Goal: Task Accomplishment & Management: Use online tool/utility

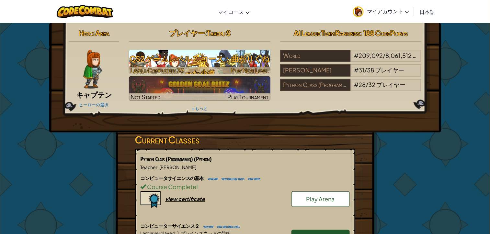
click at [203, 67] on h3 "CS2 ゲームレベル 2: コース：曲がりくねった小道" at bounding box center [199, 65] width 141 height 29
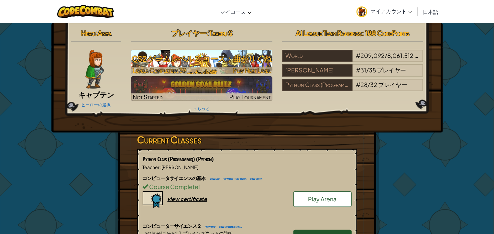
select select "ja"
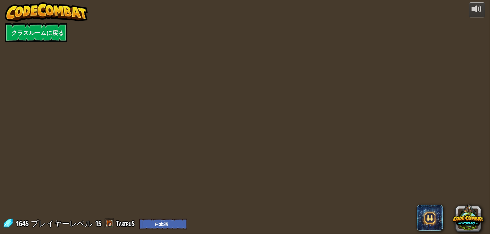
select select "ja"
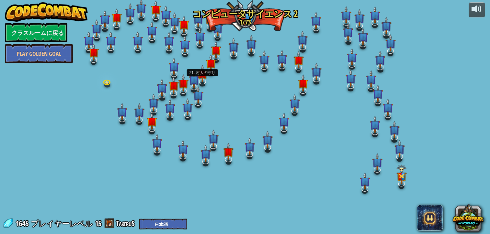
select select "ja"
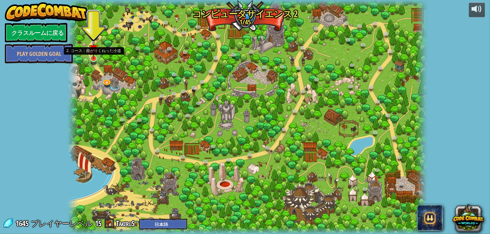
click at [93, 57] on img at bounding box center [93, 49] width 9 height 20
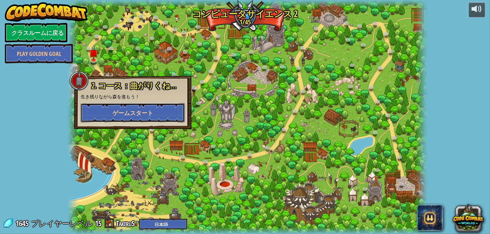
click at [125, 110] on span "ゲームスタート" at bounding box center [132, 113] width 41 height 8
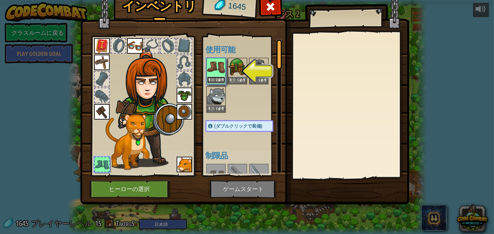
click at [212, 82] on button "装備する" at bounding box center [216, 80] width 18 height 7
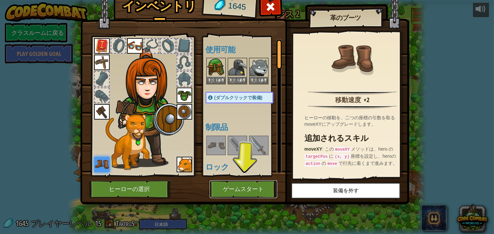
click at [254, 192] on button "ゲームスタート" at bounding box center [244, 190] width 68 height 18
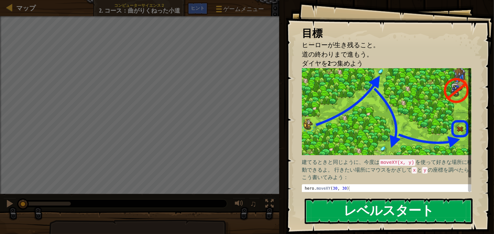
click at [357, 212] on button "レベルスタート" at bounding box center [389, 212] width 168 height 26
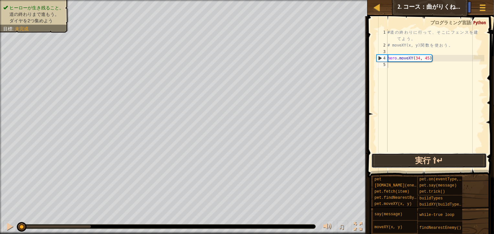
click at [416, 163] on button "実行 ⇧↵" at bounding box center [429, 160] width 115 height 15
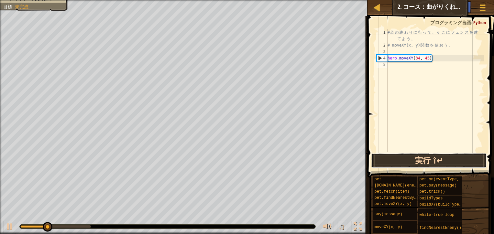
click at [416, 163] on button "実行 ⇧↵" at bounding box center [429, 160] width 115 height 15
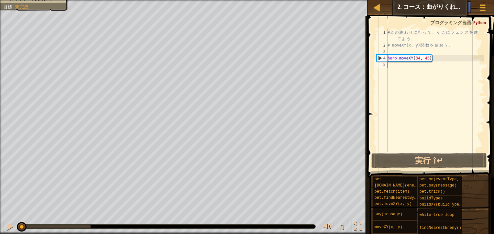
drag, startPoint x: 87, startPoint y: 226, endPoint x: 7, endPoint y: 235, distance: 80.8
click at [7, 0] on html "マップ コンピューターサイエンス２ 2. コース：曲がりくねった小道 ゲームメニュー 完了 ヒント 1 ההההההההההההההההההההההההההה…" at bounding box center [247, 0] width 494 height 0
click at [356, 229] on div at bounding box center [358, 227] width 8 height 8
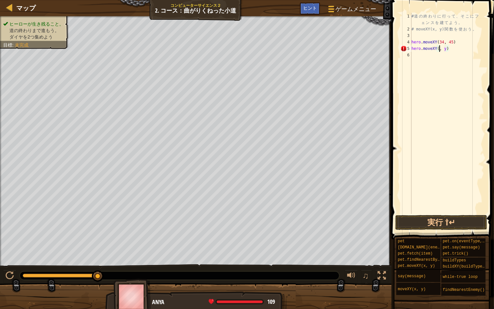
scroll to position [3, 2]
click at [453, 51] on div "# 道 の 終 わ り に 行 っ て 、 そ こ に フ ェ ン ス を 建 て よ う 。 # moveXY(x, y) 関 数 を 使 お う 。 he…" at bounding box center [448, 123] width 74 height 220
type textarea "hero.moveXY(36, 60)"
click at [426, 220] on button "実行 ⇧↵" at bounding box center [442, 222] width 92 height 15
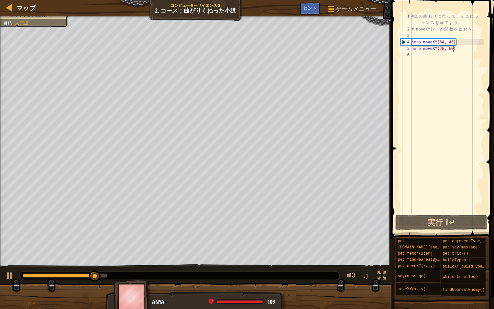
click at [414, 55] on div "# 道 の 終 わ り に 行 っ て 、 そ こ に フ ェ ン ス を 建 て よ う 。 # moveXY(x, y) 関 数 を 使 お う 。 he…" at bounding box center [448, 123] width 74 height 220
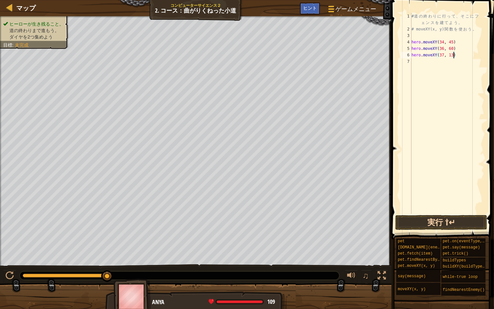
type textarea "hero.moveXY(37, 13)"
click at [428, 224] on button "実行 ⇧↵" at bounding box center [442, 222] width 92 height 15
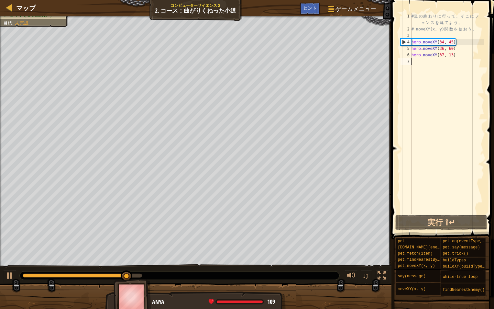
click at [435, 60] on div "# 道 の 終 わ り に 行 っ て 、 そ こ に フ ェ ン ス を 建 て よ う 。 # moveXY(x, y) 関 数 を 使 お う 。 he…" at bounding box center [448, 123] width 74 height 220
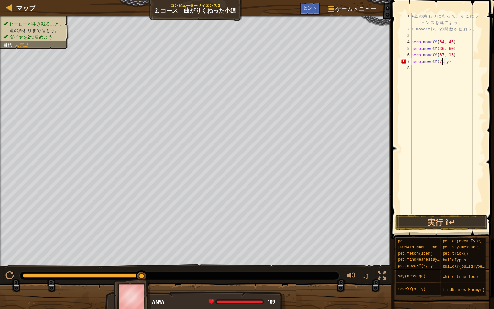
scroll to position [3, 2]
click at [454, 60] on div "# 道 の 終 わ り に 行 っ て 、 そ こ に フ ェ ン ス を 建 て よ う 。 # moveXY(x, y) 関 数 を 使 お う 。 he…" at bounding box center [448, 123] width 74 height 220
click at [453, 61] on div "# 道 の 終 わ り に 行 っ て 、 そ こ に フ ェ ン ス を 建 て よ う 。 # moveXY(x, y) 関 数 を 使 お う 。 he…" at bounding box center [448, 123] width 74 height 220
click at [460, 224] on button "実行 ⇧↵" at bounding box center [442, 222] width 92 height 15
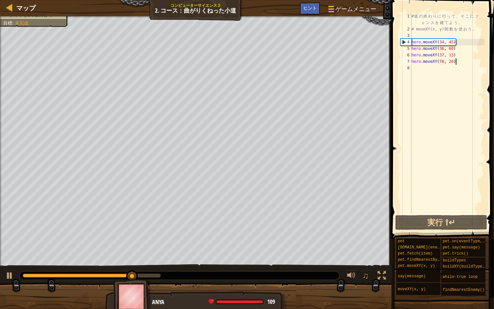
click at [460, 60] on div "# 道 の 終 わ り に 行 っ て 、 そ こ に フ ェ ン ス を 建 て よ う 。 # moveXY(x, y) 関 数 を 使 お う 。 he…" at bounding box center [448, 123] width 74 height 220
click at [466, 64] on div "# 道 の 終 わ り に 行 っ て 、 そ こ に フ ェ ン ス を 建 て よ う 。 # moveXY(x, y) 関 数 を 使 お う 。 he…" at bounding box center [448, 123] width 74 height 220
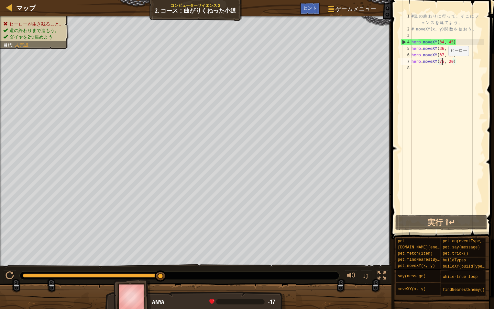
click at [443, 62] on div "# 道 の 終 わ り に 行 っ て 、 そ こ に フ ェ ン ス を 建 て よ う 。 # moveXY(x, y) 関 数 を 使 お う 。 he…" at bounding box center [448, 123] width 74 height 220
type textarea "hero.moveXY(78, 20)"
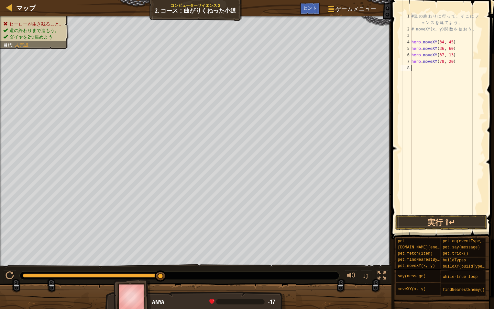
click at [427, 70] on div "# 道 の 終 わ り に 行 っ て 、 そ こ に フ ェ ン ス を 建 て よ う 。 # moveXY(x, y) 関 数 を 使 お う 。 he…" at bounding box center [448, 123] width 74 height 220
type textarea "h"
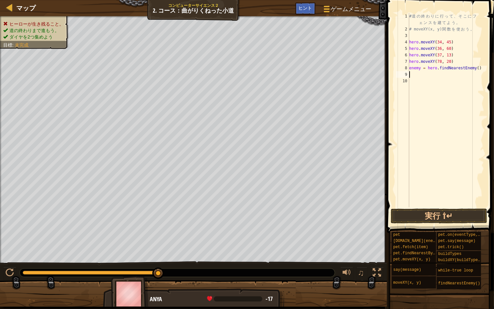
click at [466, 208] on span at bounding box center [441, 107] width 112 height 252
click at [463, 212] on button "実行 ⇧↵" at bounding box center [439, 216] width 96 height 15
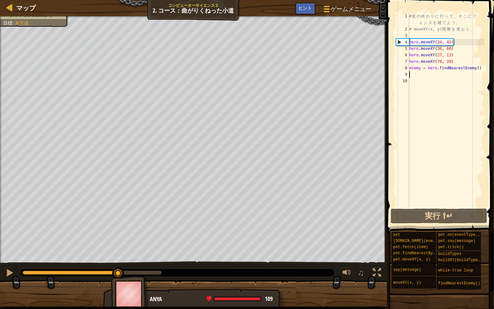
drag, startPoint x: 157, startPoint y: 274, endPoint x: 120, endPoint y: 261, distance: 39.6
click at [118, 234] on div "♫" at bounding box center [193, 270] width 387 height 19
click at [482, 66] on div "# 道 の 終 わ り に 行 っ て 、 そ こ に フ ェ ン ス を 建 て よ う 。 # moveXY(x, y) 関 数 を 使 お う 。 he…" at bounding box center [446, 120] width 76 height 214
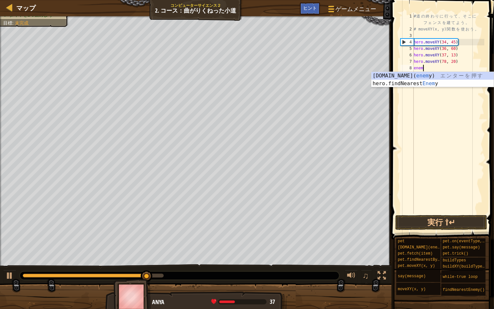
type textarea "e"
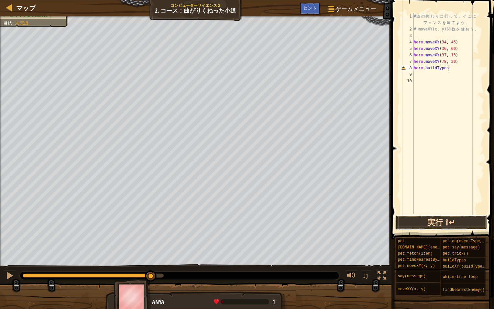
click at [432, 222] on button "実行 ⇧↵" at bounding box center [442, 222] width 92 height 15
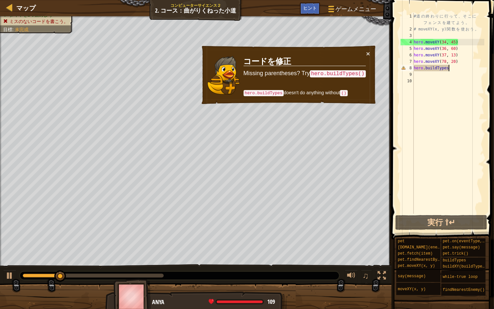
click at [465, 65] on div "# 道 の 終 わ り に 行 っ て 、 そ こ に フ ェ ン ス を 建 て よ う 。 # moveXY(x, y) 関 数 を 使 お う 。 he…" at bounding box center [449, 123] width 72 height 220
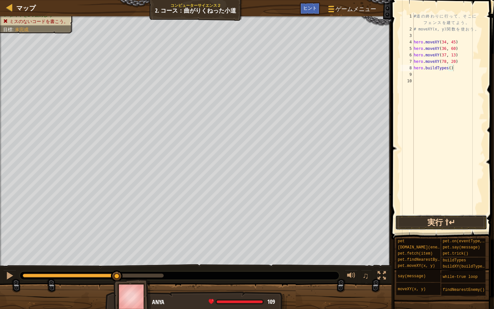
click at [423, 222] on button "実行 ⇧↵" at bounding box center [442, 222] width 92 height 15
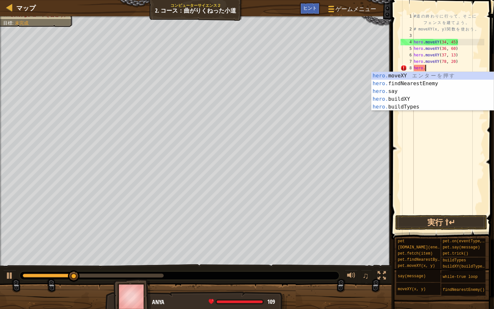
scroll to position [3, 1]
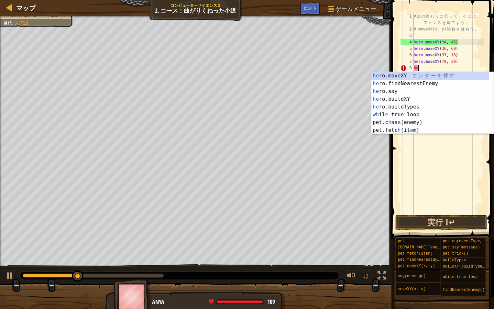
type textarea "h"
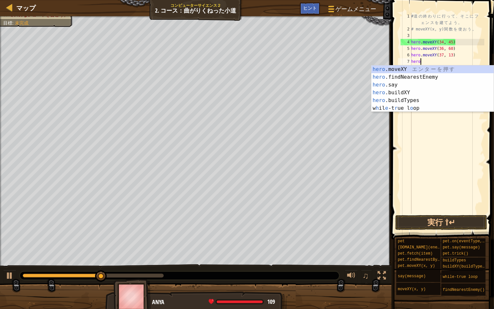
type textarea "h"
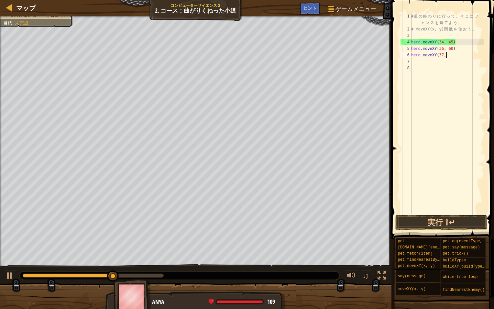
type textarea "hero.moveXY(3"
click at [31, 8] on span "マップ" at bounding box center [25, 8] width 19 height 9
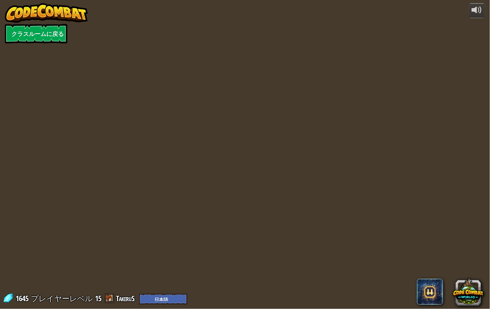
select select "ja"
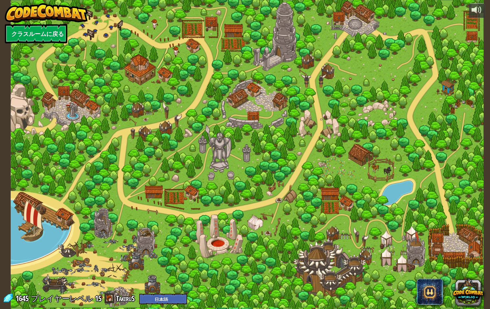
select select "ja"
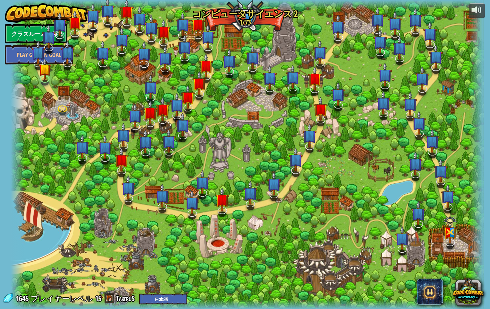
select select "ja"
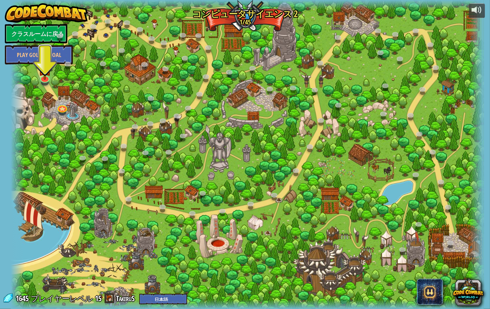
click at [55, 102] on div at bounding box center [247, 154] width 473 height 309
click at [60, 106] on link at bounding box center [61, 106] width 13 height 13
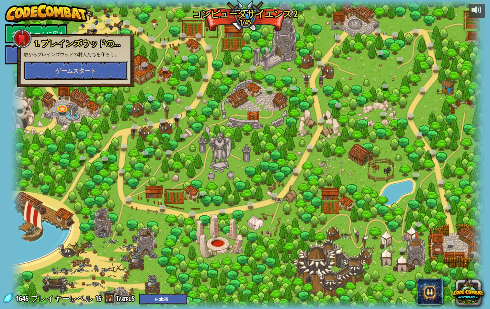
click at [80, 70] on span "ゲームスタート" at bounding box center [75, 71] width 41 height 8
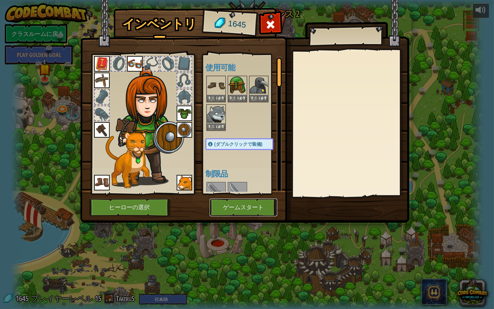
click at [234, 211] on button "ゲームスタート" at bounding box center [244, 207] width 68 height 18
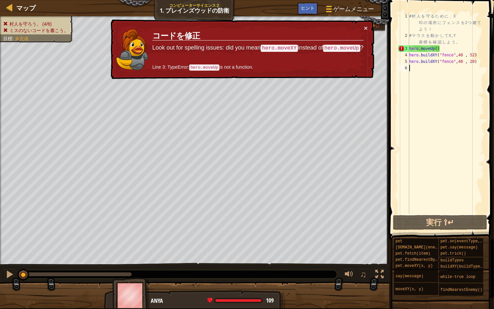
click at [481, 65] on div "# 村 人 を 守 る た め に 、 X 印 の 場 所 に フ ェ ン ス を 2 つ 建 て よ う ！ # マ ウ ス を 動 か し て X,Y 座…" at bounding box center [446, 126] width 76 height 227
click at [479, 62] on div "# 村 人 を 守 る た め に 、 X 印 の 場 所 に フ ェ ン ス を 2 つ 建 て よ う ！ # マ ウ ス を 動 か し て X,Y 座…" at bounding box center [446, 126] width 76 height 227
click at [463, 48] on div "# 村 人 を 守 る た め に 、 X 印 の 場 所 に フ ェ ン ス を 2 つ 建 て よ う ！ # マ ウ ス を 動 か し て X,Y 座…" at bounding box center [446, 126] width 76 height 227
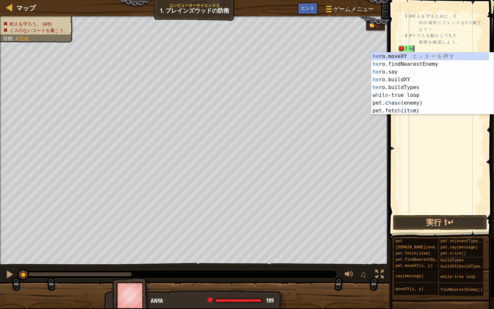
type textarea "h"
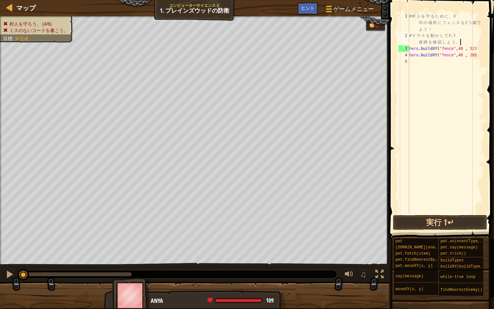
type textarea "# マウスを動かして X,Y 座標を確認しよ"
click at [457, 65] on div "# 村 人 を 守 る た め に 、 X 印 の 場 所 に フ ェ ン ス を 2 つ 建 て よ う ！ # マ ウ ス を 動 か し て X,Y 座…" at bounding box center [446, 126] width 76 height 227
click at [466, 227] on button "実行 ⇧↵" at bounding box center [440, 222] width 94 height 15
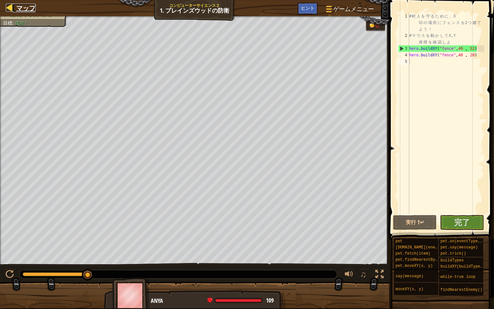
click at [9, 10] on div at bounding box center [10, 8] width 8 height 8
select select "ja"
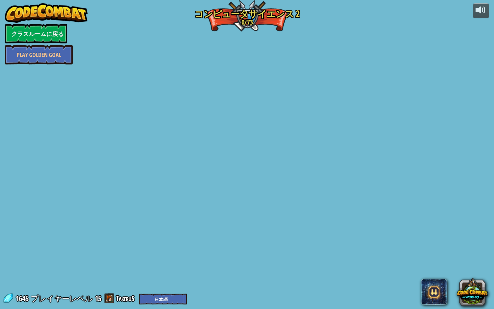
select select "ja"
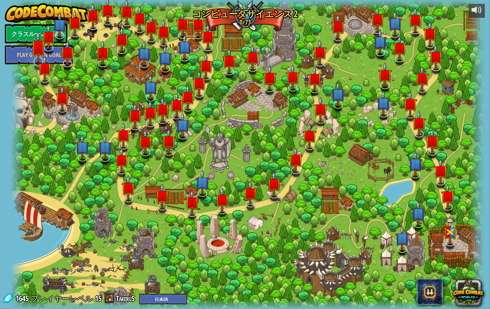
select select "ja"
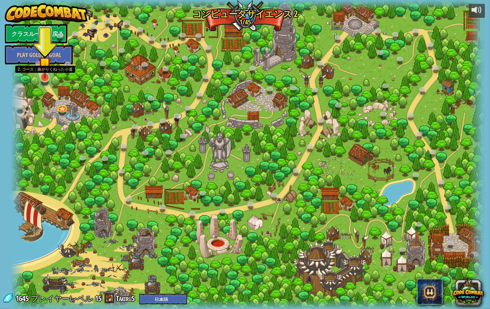
click at [44, 77] on img at bounding box center [45, 63] width 13 height 29
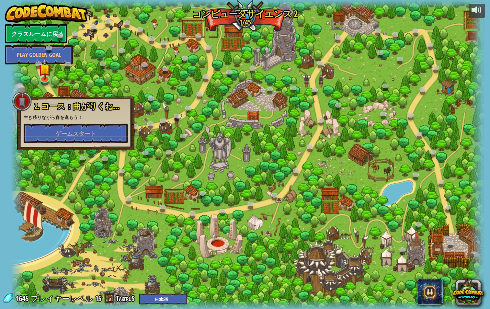
click at [69, 147] on div "2. コース：曲がりくねった小道 生き残りながら森を進もう！ ゲームスタート" at bounding box center [75, 122] width 117 height 53
click at [71, 140] on button "ゲームスタート" at bounding box center [76, 133] width 104 height 19
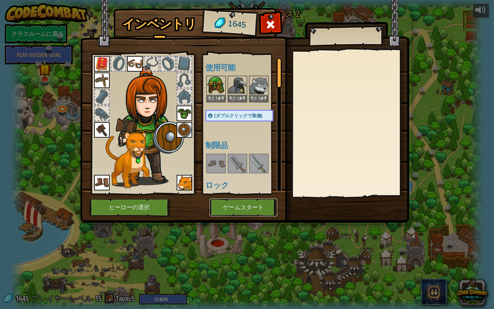
click at [229, 215] on button "ゲームスタート" at bounding box center [244, 207] width 68 height 18
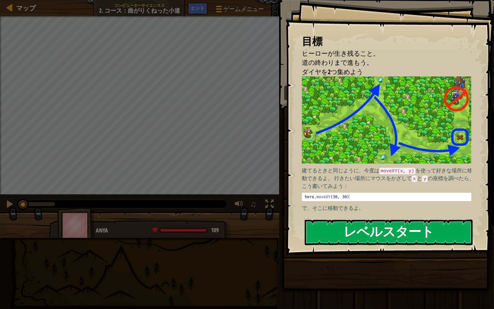
click at [371, 228] on button "レベルスタート" at bounding box center [389, 233] width 168 height 26
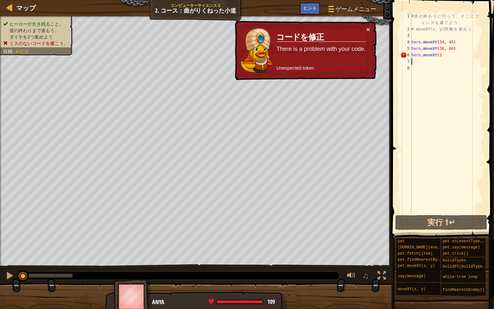
click at [445, 59] on div "# 道 の 終 わ り に 行 っ て 、 そ こ に フ ェ ン ス を 建 て よ う 。 # moveXY(x, y) 関 数 を 使 お う 。 he…" at bounding box center [448, 123] width 74 height 220
click at [446, 55] on div "# 道 の 終 わ り に 行 っ て 、 そ こ に フ ェ ン ス を 建 て よ う 。 # moveXY(x, y) 関 数 を 使 お う 。 he…" at bounding box center [448, 123] width 74 height 220
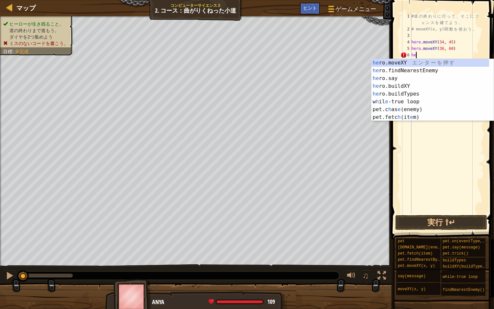
type textarea "h"
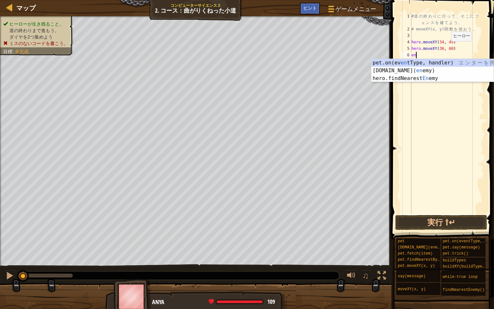
type textarea "e"
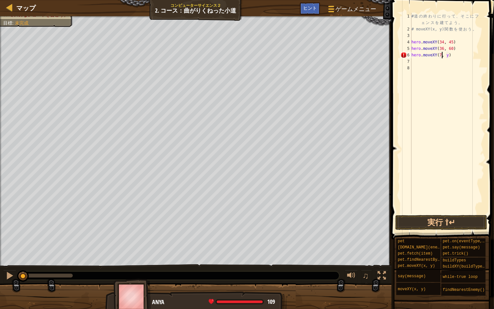
scroll to position [3, 2]
type textarea "hero.moveXY(79, 18)"
click at [429, 220] on button "実行 ⇧↵" at bounding box center [442, 222] width 92 height 15
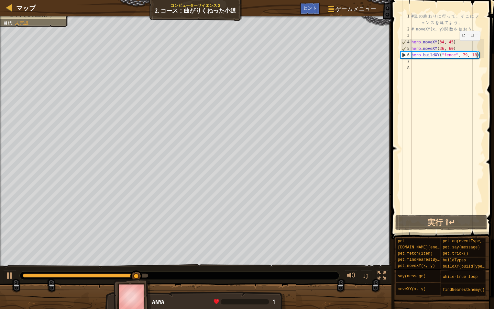
click at [455, 47] on div "# 道 の 終 わ り に 行 っ て 、 そ こ に フ ェ ン ス を 建 て よ う 。 # moveXY(x, y) 関 数 を 使 お う 。 he…" at bounding box center [448, 123] width 74 height 220
type textarea "hero.moveXY(36, 60)"
click at [464, 49] on div "# 道 の 終 わ り に 行 っ て 、 そ こ に フ ェ ン ス を 建 て よ う 。 # moveXY(x, y) 関 数 を 使 お う 。 he…" at bounding box center [448, 123] width 74 height 220
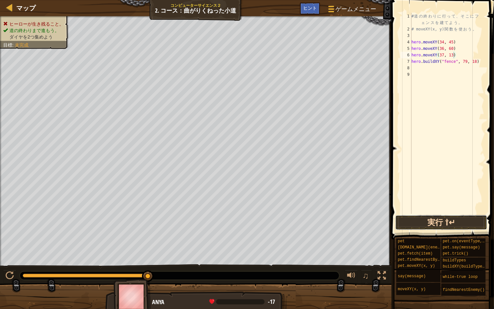
click at [457, 217] on button "実行 ⇧↵" at bounding box center [442, 222] width 92 height 15
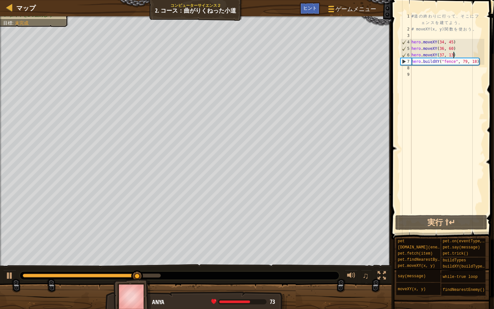
click at [479, 62] on div "# 道 の 終 わ り に 行 っ て 、 そ こ に フ ェ ン ス を 建 て よ う 。 # moveXY(x, y) 関 数 を 使 お う 。 he…" at bounding box center [448, 123] width 74 height 220
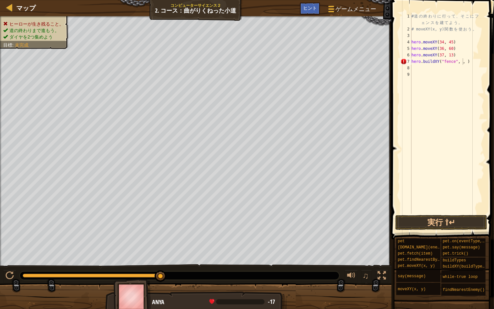
drag, startPoint x: 122, startPoint y: 273, endPoint x: 24, endPoint y: 276, distance: 98.8
click at [24, 234] on div "0:00.2 今: 0:26.7 最大: 0:26.7" at bounding box center [180, 275] width 320 height 8
click at [24, 234] on div "0:00.2 今: 0:26.7 最大: 0:26.7" at bounding box center [92, 276] width 138 height 4
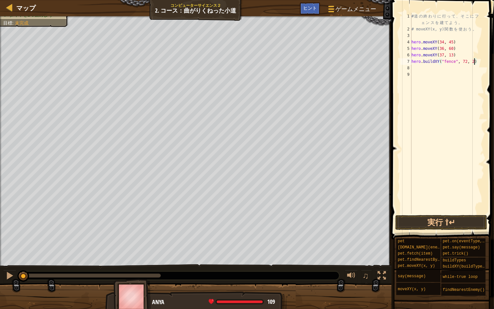
scroll to position [3, 5]
type textarea "hero.buildXY("fence", 72, 25)"
click at [458, 222] on button "実行 ⇧↵" at bounding box center [442, 222] width 92 height 15
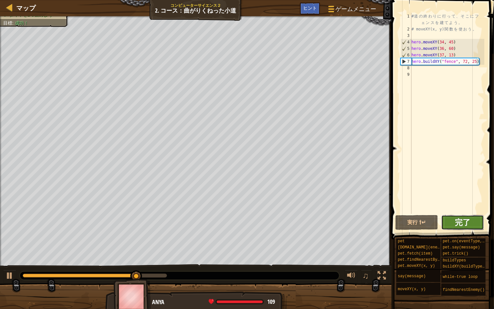
click at [470, 220] on span "完了" at bounding box center [463, 222] width 16 height 10
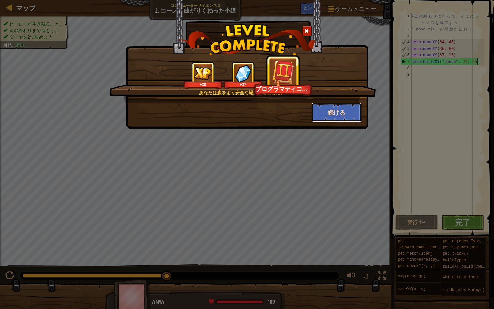
click at [344, 112] on button "続ける" at bounding box center [337, 112] width 50 height 19
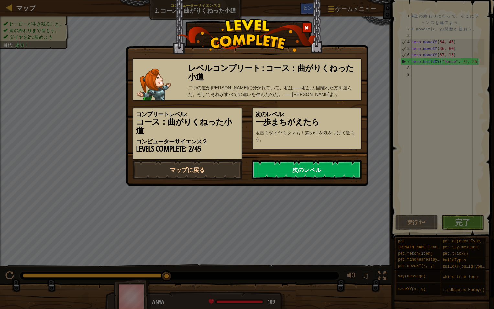
click at [309, 166] on link "次のレベル" at bounding box center [307, 169] width 110 height 19
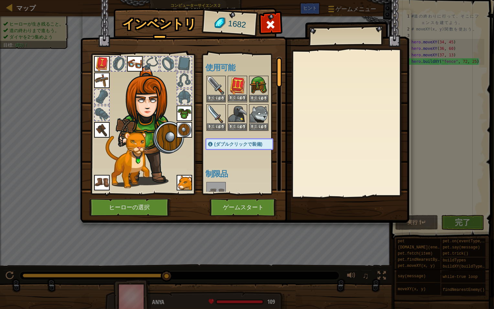
click at [236, 81] on img at bounding box center [238, 85] width 18 height 18
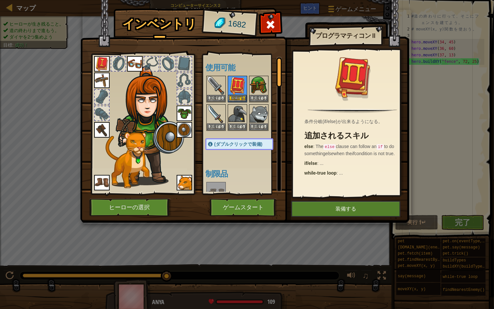
click at [104, 62] on img at bounding box center [102, 64] width 16 height 16
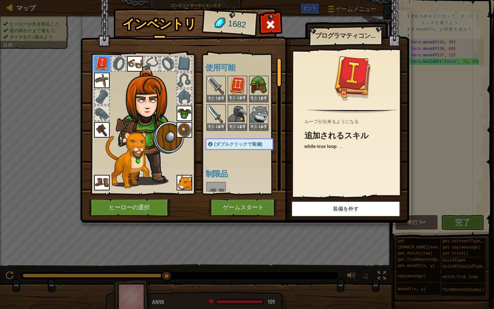
click at [240, 85] on img at bounding box center [238, 85] width 18 height 18
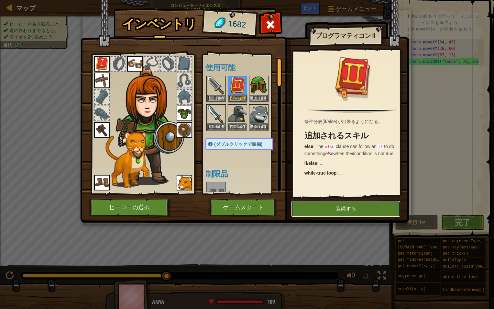
click at [345, 208] on button "装備する" at bounding box center [345, 209] width 109 height 16
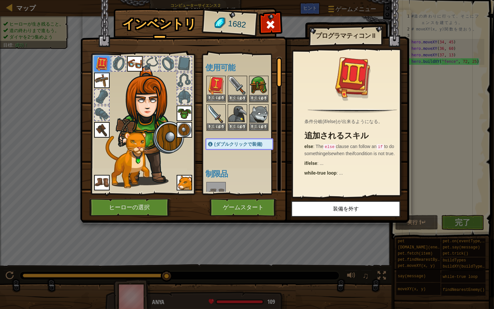
click at [219, 86] on img at bounding box center [216, 85] width 18 height 18
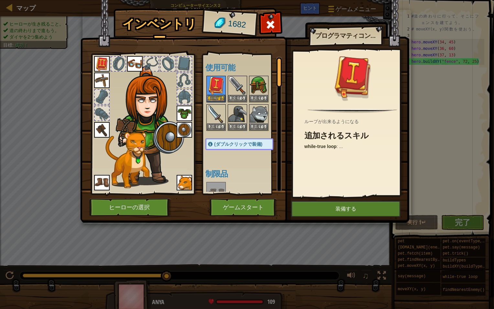
click at [99, 61] on img at bounding box center [102, 64] width 16 height 16
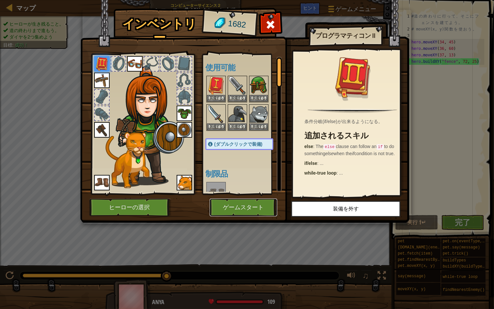
click at [238, 204] on button "ゲームスタート" at bounding box center [244, 207] width 68 height 18
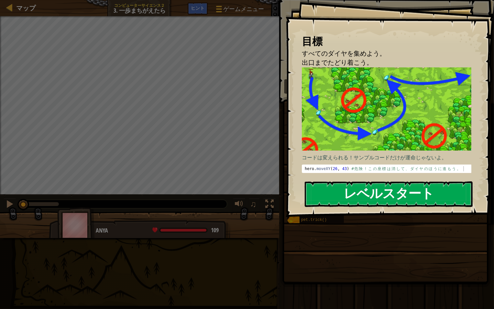
click at [329, 194] on button "レベルスタート" at bounding box center [389, 194] width 168 height 26
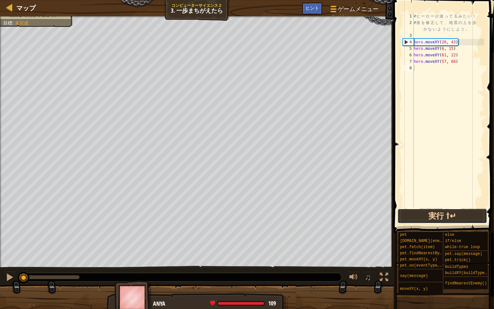
click at [426, 216] on button "実行 ⇧↵" at bounding box center [443, 216] width 90 height 15
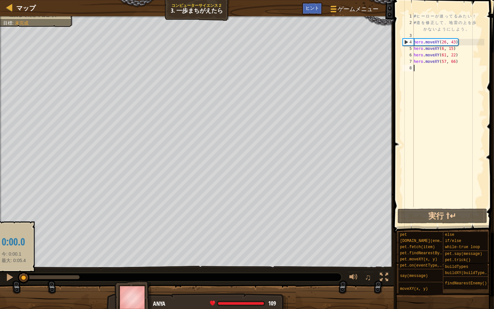
drag, startPoint x: 75, startPoint y: 279, endPoint x: 18, endPoint y: 279, distance: 57.3
click at [18, 234] on div at bounding box center [24, 278] width 12 height 12
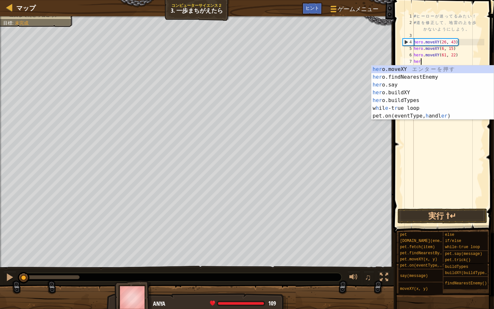
type textarea "h"
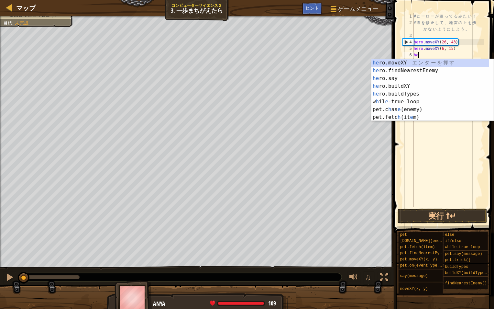
type textarea "h"
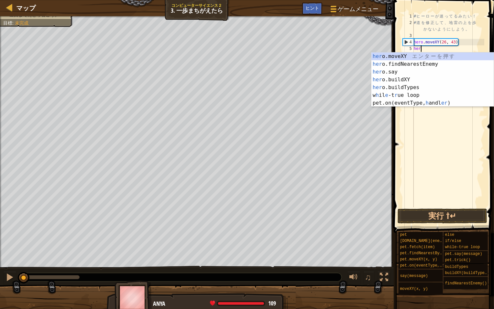
type textarea "h"
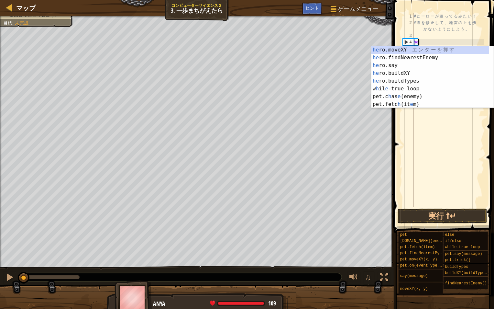
type textarea "h"
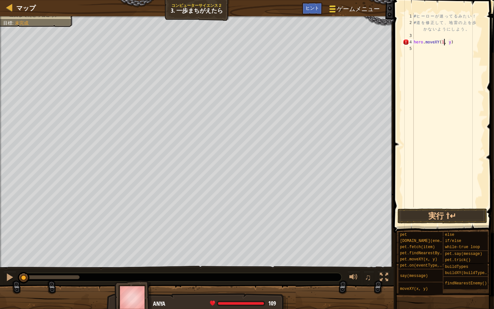
scroll to position [3, 2]
type textarea "hero.moveXY(11, 36)"
type textarea "hero.moveXY(35, 25)"
type textarea "hero.moveXY(40, 56)"
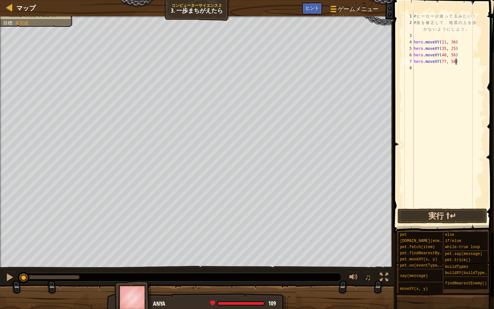
type textarea "hero.moveXY(77, 58)"
click at [469, 211] on button "実行 ⇧↵" at bounding box center [443, 216] width 90 height 15
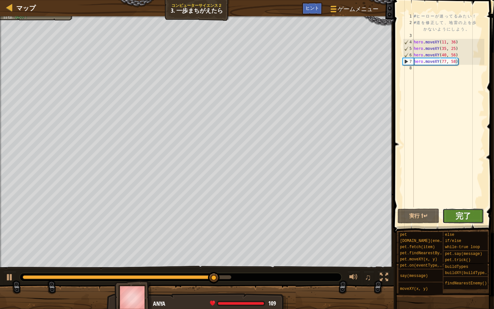
click at [469, 212] on span "完了" at bounding box center [464, 215] width 16 height 10
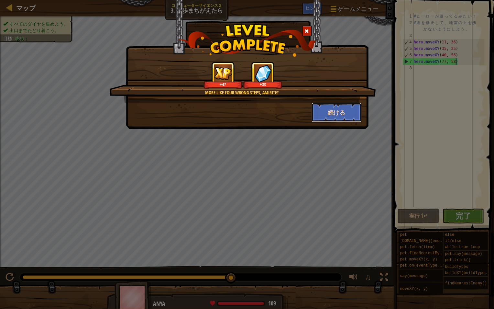
click at [329, 111] on button "続ける" at bounding box center [337, 112] width 50 height 19
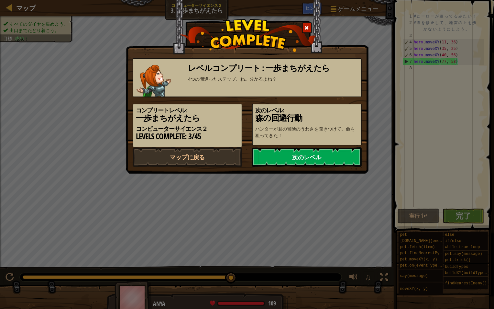
click at [309, 156] on link "次のレベル" at bounding box center [307, 156] width 110 height 19
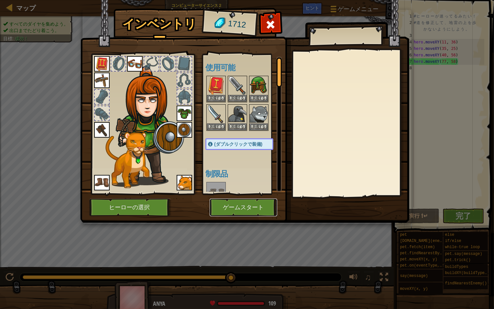
click at [243, 204] on button "ゲームスタート" at bounding box center [244, 207] width 68 height 18
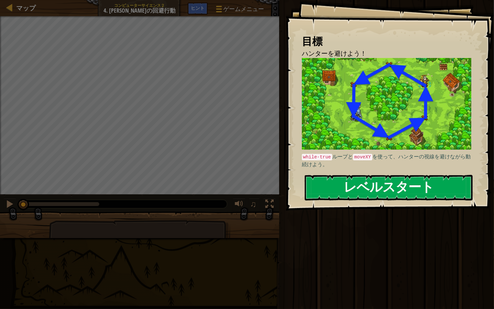
click at [426, 185] on button "レベルスタート" at bounding box center [389, 188] width 168 height 26
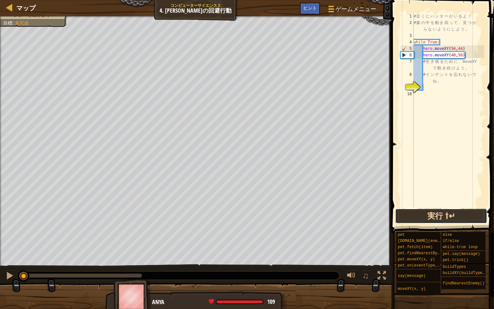
click at [450, 215] on button "実行 ⇧↵" at bounding box center [442, 216] width 92 height 15
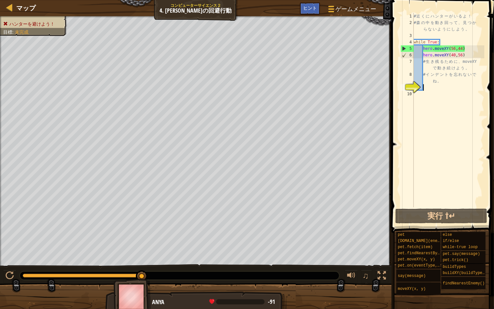
click at [470, 54] on div "# 近 く に ハ ン タ ー が い る よ ！ # 森 の 中 を 動 き 回 っ て 、 見 つ か ら な い よ う に し よ う 。 while…" at bounding box center [449, 116] width 72 height 207
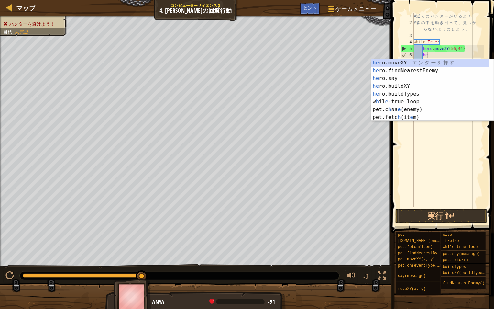
type textarea "h"
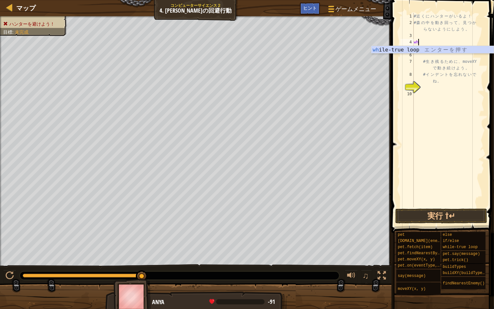
type textarea "w"
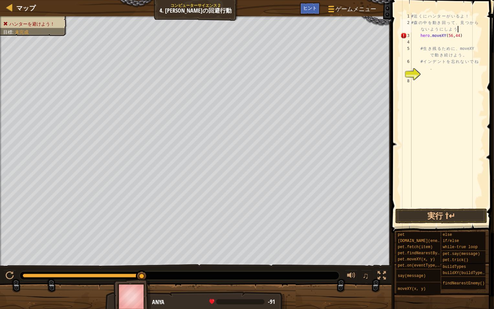
type textarea "hero.moveXY(56,44)"
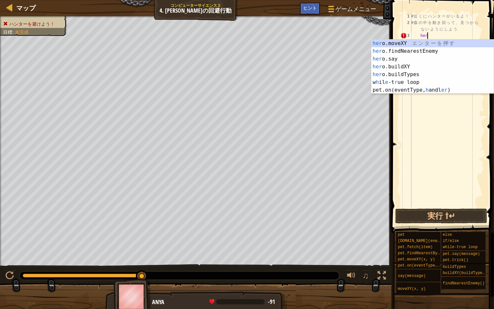
type textarea "h"
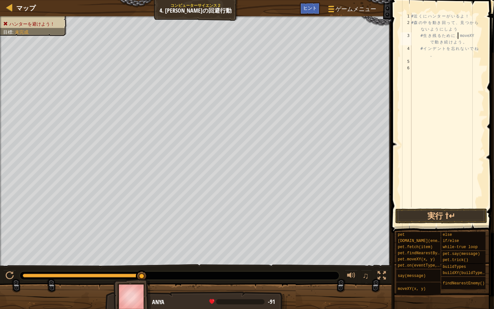
type textarea "# インデントを忘れないでね。"
type textarea "hero.moveXY(40, 56)"
click at [450, 217] on button "実行 ⇧↵" at bounding box center [442, 216] width 92 height 15
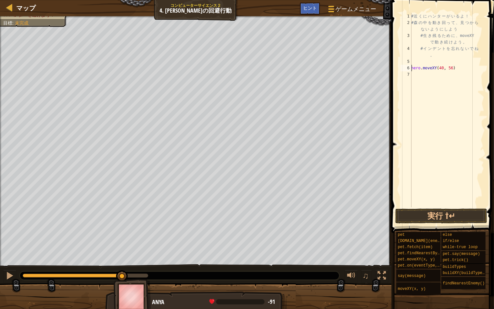
scroll to position [3, 0]
type textarea "h"
type textarea "hero.moveXY(40, 56)"
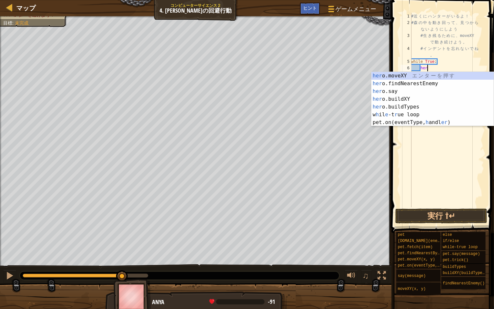
type textarea "h"
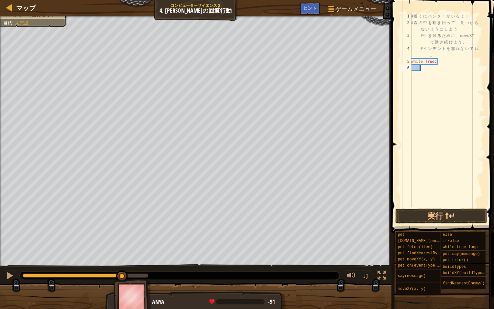
scroll to position [3, 0]
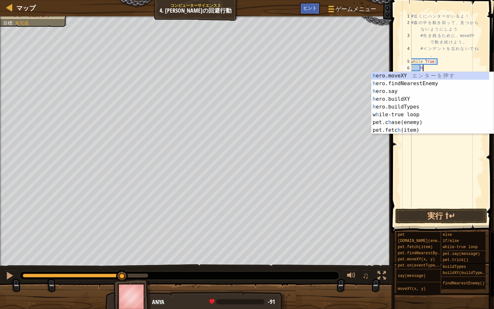
type textarea "hero.moveXY(x, y)"
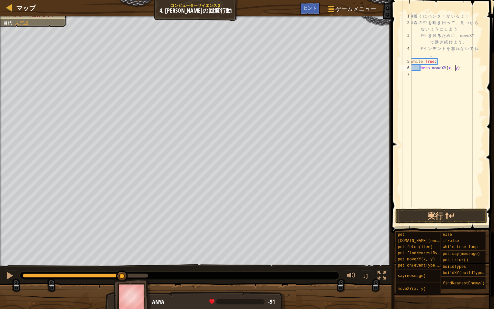
scroll to position [3, 0]
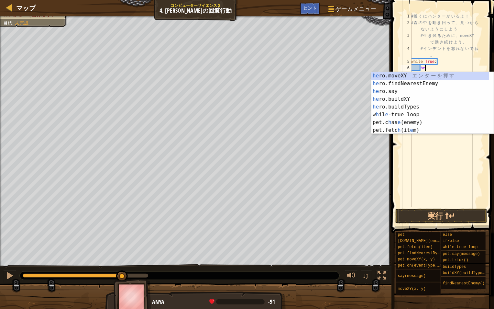
type textarea "h"
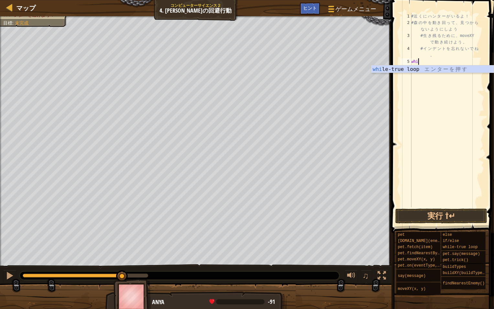
type textarea "w"
type textarea "# インデントを忘れないでね。"
type textarea "h"
type textarea "hero.moveXY(40, 56)"
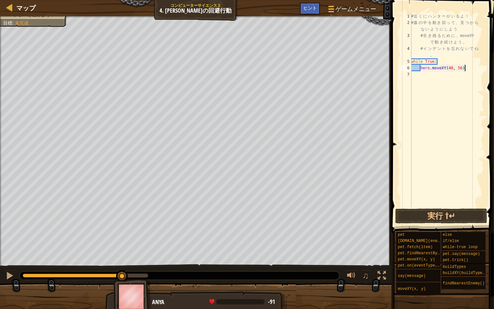
scroll to position [3, 0]
type textarea "hero.moveXY(40, 56)"
type textarea "hero.moveXY(24, 44)"
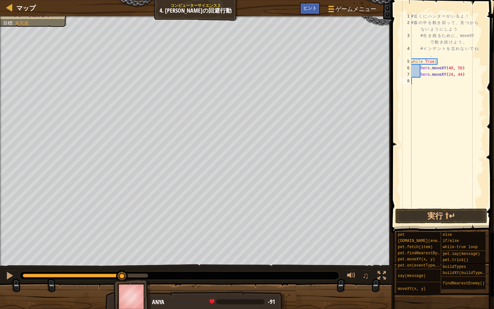
type textarea "hero.moveXY(24, 44)"
type textarea "hero.moveXY(24, 24)"
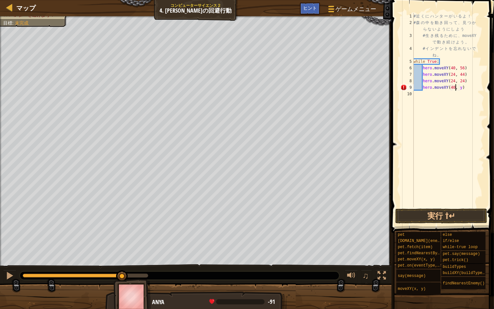
scroll to position [3, 3]
type textarea "hero.moveXY(40, 12)"
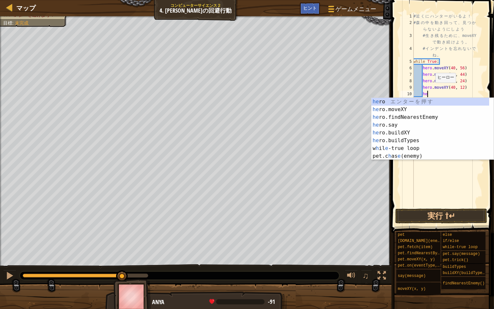
type textarea "h"
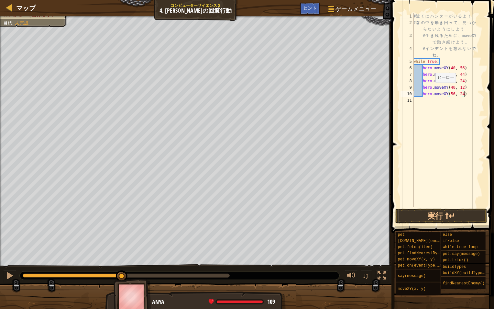
scroll to position [3, 4]
type textarea "hero.moveXY(56, 24)"
click at [436, 217] on button "実行 ⇧↵" at bounding box center [442, 216] width 92 height 15
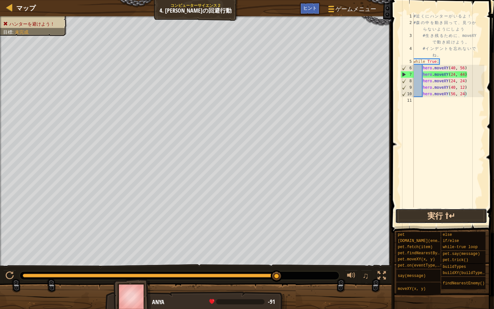
click at [457, 221] on button "実行 ⇧↵" at bounding box center [442, 216] width 92 height 15
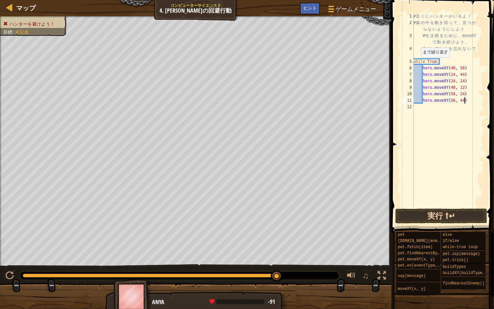
type textarea "hero.moveXY(56, 44)"
click at [410, 211] on button "実行 ⇧↵" at bounding box center [442, 216] width 92 height 15
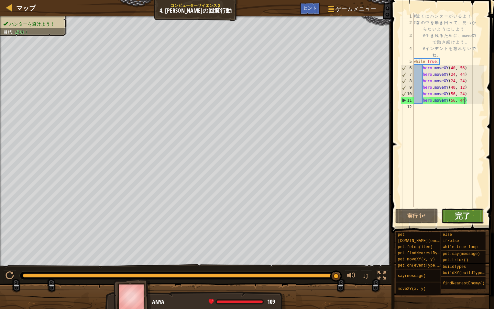
click at [456, 216] on span "完了" at bounding box center [463, 215] width 16 height 10
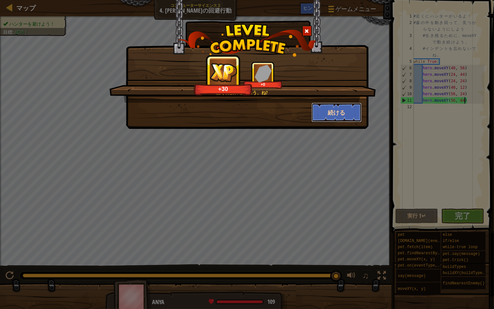
click at [329, 119] on button "続ける" at bounding box center [337, 112] width 50 height 19
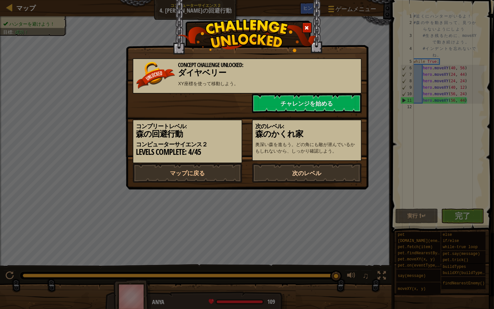
click at [310, 173] on link "次のレベル" at bounding box center [307, 172] width 110 height 19
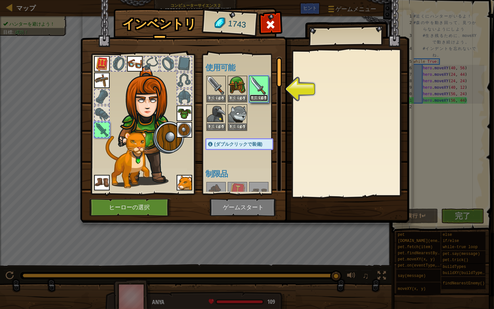
click at [260, 100] on button "装備する" at bounding box center [259, 98] width 18 height 7
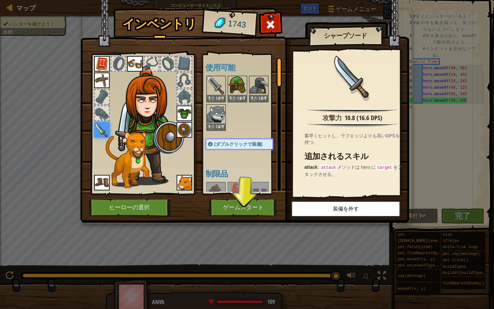
click at [107, 132] on img at bounding box center [102, 130] width 16 height 16
click at [218, 88] on img at bounding box center [216, 85] width 18 height 18
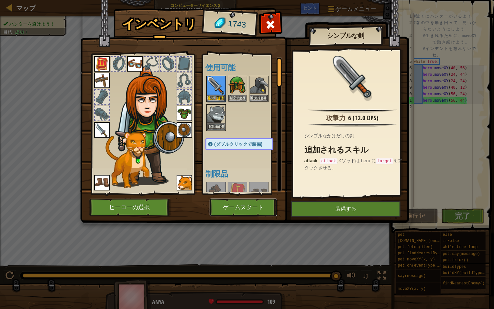
click at [257, 209] on button "ゲームスタート" at bounding box center [244, 207] width 68 height 18
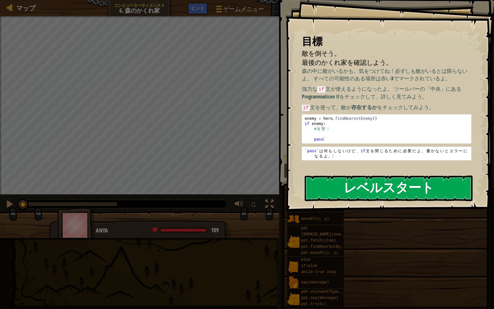
click at [325, 197] on button "レベルスタート" at bounding box center [389, 188] width 168 height 26
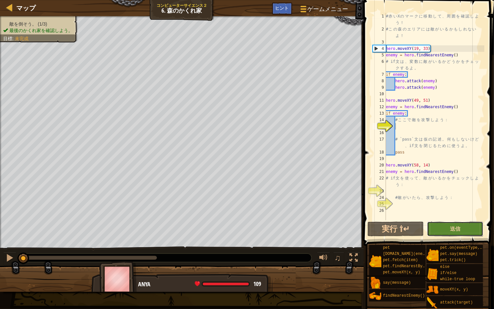
click at [480, 227] on button "送信" at bounding box center [455, 228] width 56 height 15
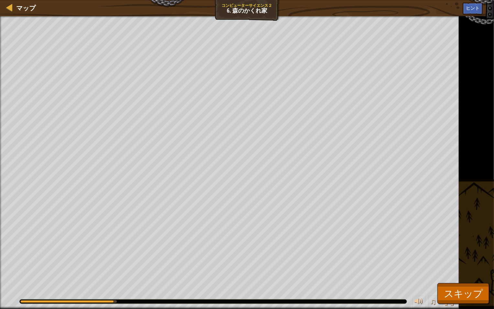
click at [481, 234] on div "敵を倒そう。 (1/3) 最後のかくれ家を確認しよう。 目標 : 読み込み中... ♫ Anya 109 x: 12 y: 9 x: 19 y: 33" at bounding box center [247, 162] width 494 height 293
click at [480, 234] on button "スキップ" at bounding box center [464, 293] width 52 height 21
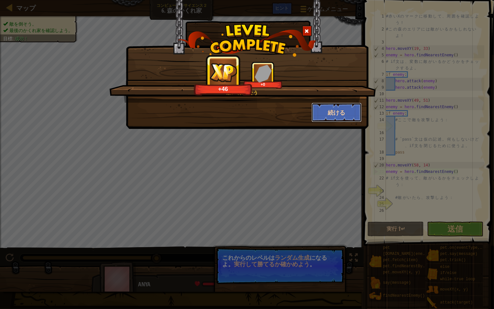
click at [342, 118] on button "続ける" at bounding box center [337, 112] width 50 height 19
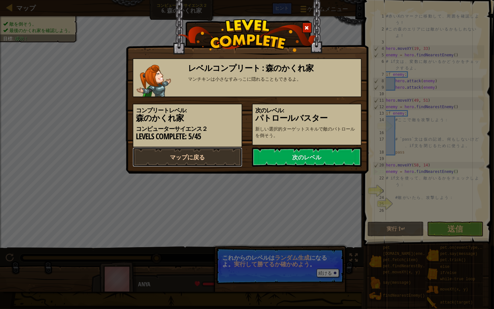
click at [180, 161] on link "マップに戻る" at bounding box center [188, 156] width 110 height 19
select select "ja"
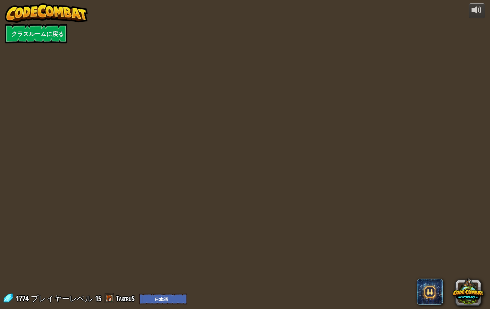
select select "ja"
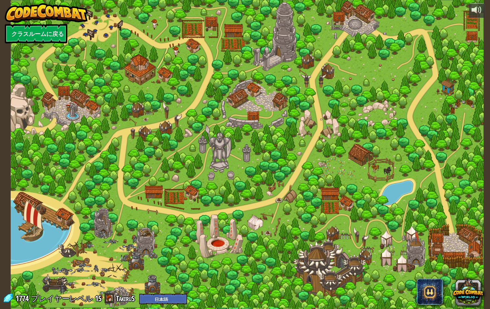
select select "ja"
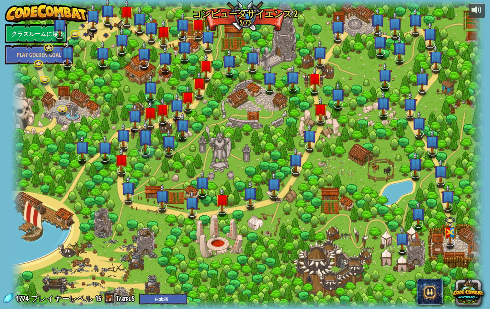
select select "ja"
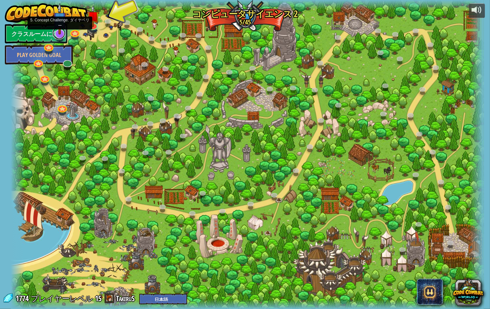
click at [60, 38] on link at bounding box center [58, 33] width 13 height 13
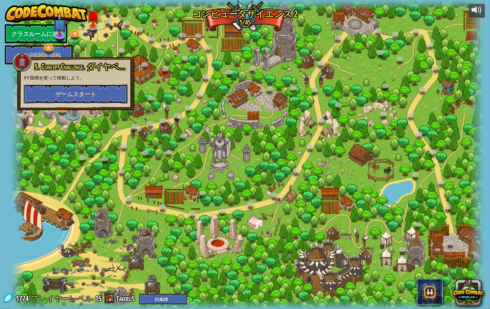
click at [76, 89] on button "ゲームスタート" at bounding box center [76, 93] width 104 height 19
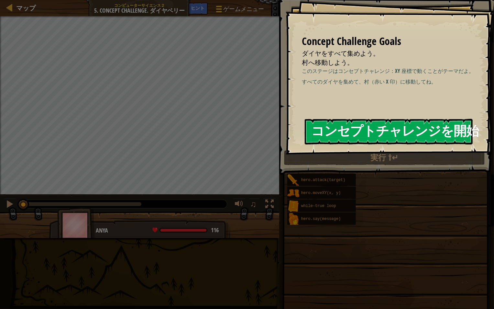
click at [333, 130] on button "コンセプトチャレンジを開始" at bounding box center [389, 132] width 168 height 26
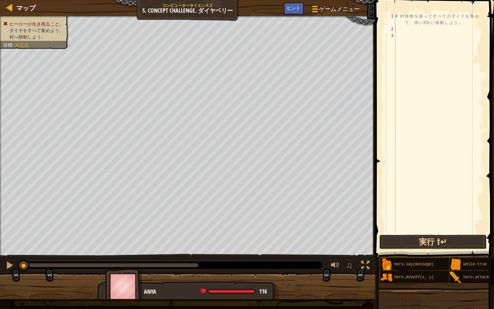
click at [432, 234] on button "実行 ⇧↵" at bounding box center [433, 241] width 108 height 15
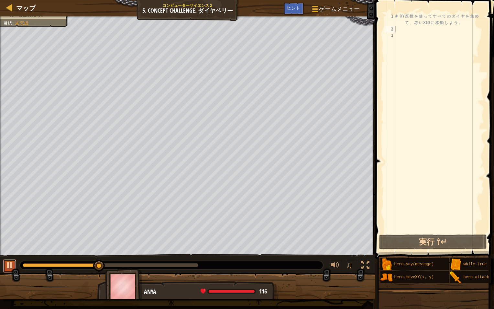
click at [7, 234] on div at bounding box center [10, 265] width 8 height 8
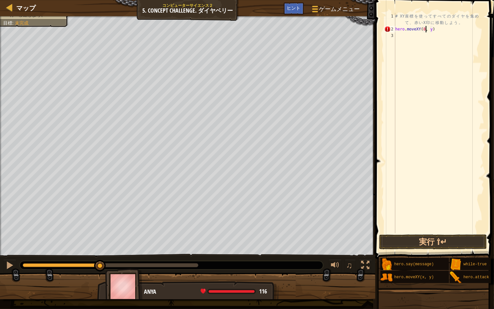
scroll to position [3, 2]
type textarea "hero.moveXY(8, 48)"
type textarea "hero.moveXY(8, 12)"
type textarea "hero.moveXY(12, 26)"
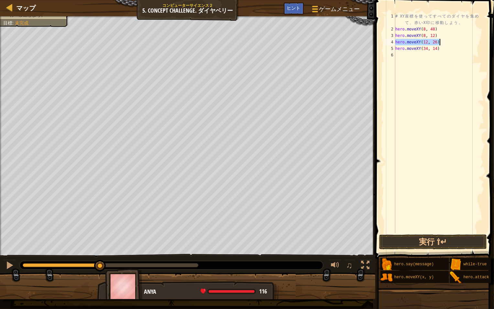
drag, startPoint x: 395, startPoint y: 41, endPoint x: 454, endPoint y: 43, distance: 58.6
click at [454, 43] on div "# XY 座 標 を 使 っ て す べ て の ダ イ ヤ を 集 め て 、 赤 い X 印 に 移 動 し よ う 。 hero . moveXY ( …" at bounding box center [439, 133] width 90 height 240
type textarea "hero.mhero.moveXY(12, 26)oveXY(34, 14)"
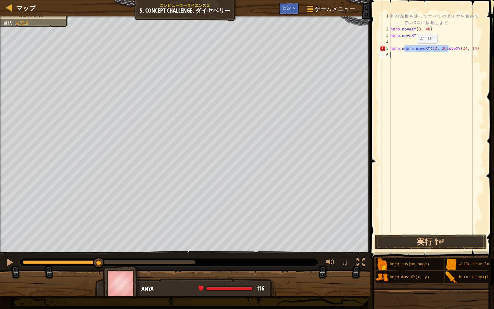
scroll to position [3, 0]
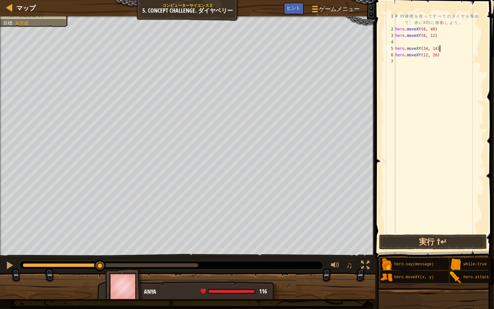
click at [456, 48] on div "# XY 座 標 を 使 っ て す べ て の ダ イ ヤ を 集 め て 、 赤 い X 印 に 移 動 し よ う 。 hero . moveXY ( …" at bounding box center [439, 133] width 90 height 240
type textarea "hero.moveXY(34, 14)"
click at [432, 42] on div "# XY 座 標 を 使 っ て す べ て の ダ イ ヤ を 集 め て 、 赤 い X 印 に 移 動 し よ う 。 hero . moveXY ( …" at bounding box center [439, 133] width 90 height 240
click at [435, 234] on button "実行 ⇧↵" at bounding box center [433, 241] width 108 height 15
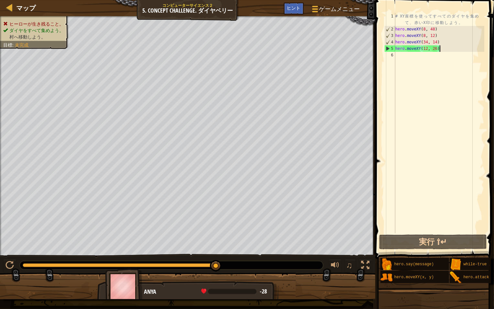
click at [458, 48] on div "# XY 座 標 を 使 っ て す べ て の ダ イ ヤ を 集 め て 、 赤 い X 印 に 移 動 し よ う 。 hero . moveXY ( …" at bounding box center [439, 133] width 90 height 240
drag, startPoint x: 395, startPoint y: 48, endPoint x: 446, endPoint y: 51, distance: 50.3
click at [446, 51] on div "hero.moveXY(12, 26) 1 2 3 4 5 6 # XY 座 標 を 使 っ て す べ て の ダ イ ヤ を 集 め て 、 赤 い X …" at bounding box center [433, 123] width 101 height 220
click at [446, 51] on div "# XY 座 標 を 使 っ て す べ て の ダ イ ヤ を 集 め て 、 赤 い X 印 に 移 動 し よ う 。 hero . moveXY ( …" at bounding box center [439, 133] width 90 height 240
drag, startPoint x: 443, startPoint y: 50, endPoint x: 395, endPoint y: 51, distance: 48.3
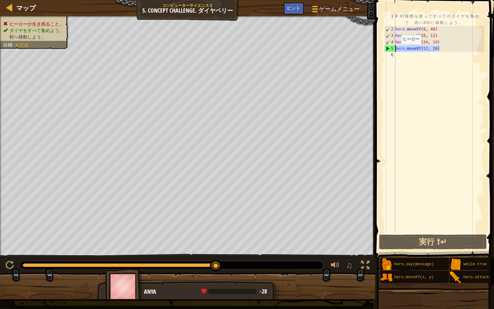
click at [395, 51] on div "hero.moveXY(12, 26) 1 2 3 4 5 6 # XY 座 標 を 使 っ て す べ て の ダ イ ヤ を 集 め て 、 赤 い X …" at bounding box center [433, 123] width 101 height 220
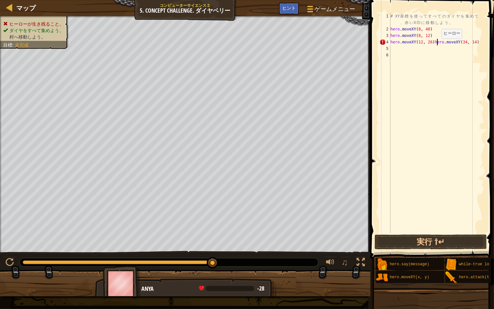
click at [437, 45] on div "# XY 座 標 を 使 っ て す べ て の ダ イ ヤ を 集 め て 、 赤 い X 印 に 移 動 し よ う 。 hero . moveXY ( …" at bounding box center [437, 133] width 95 height 240
click at [435, 45] on div "# XY 座 標 を 使 っ て す べ て の ダ イ ヤ を 集 め て 、 赤 い X 印 に 移 動 し よ う 。 hero . moveXY ( …" at bounding box center [437, 133] width 95 height 240
click at [435, 45] on div "# XY 座 標 を 使 っ て す べ て の ダ イ ヤ を 集 め て 、 赤 い X 印 に 移 動 し よ う 。 hero . moveXY ( …" at bounding box center [437, 123] width 95 height 220
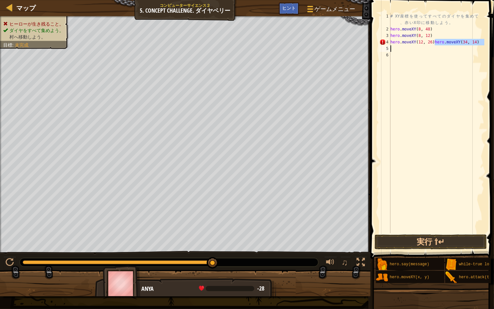
drag, startPoint x: 435, startPoint y: 45, endPoint x: 484, endPoint y: 48, distance: 48.6
click at [484, 48] on div "# XY 座 標 を 使 っ て す べ て の ダ イ ヤ を 集 め て 、 赤 い X 印 に 移 動 し よ う 。 hero . moveXY ( …" at bounding box center [437, 133] width 95 height 240
type textarea "hero.moveXY(12, 26)hero.moveXY(34, 14)"
click at [436, 44] on div "# XY 座 標 を 使 っ て す べ て の ダ イ ヤ を 集 め て 、 赤 い X 印 に 移 動 し よ う 。 hero . moveXY ( …" at bounding box center [437, 133] width 95 height 240
type textarea "hero.moveXY(34, 14)"
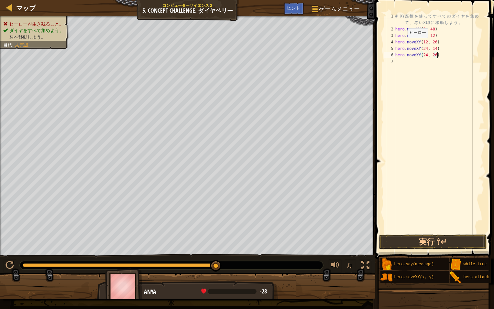
scroll to position [3, 3]
type textarea "hero.moveXY(24, 26)"
type textarea "hero.moveXY(40, 56)"
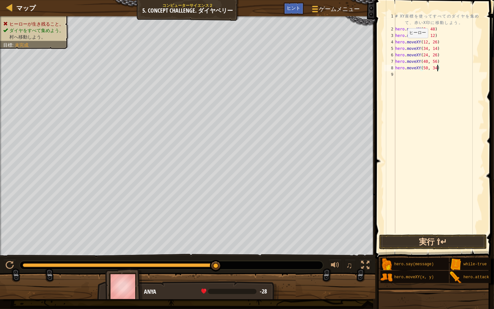
type textarea "hero.moveXY(50, 34)"
click at [403, 234] on button "実行 ⇧↵" at bounding box center [433, 241] width 108 height 15
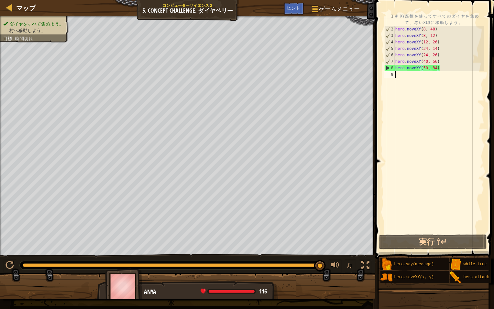
click at [414, 75] on div "# XY 座 標 を 使 っ て す べ て の ダ イ ヤ を 集 め て 、 赤 い X 印 に 移 動 し よ う 。 hero . moveXY ( …" at bounding box center [439, 133] width 90 height 240
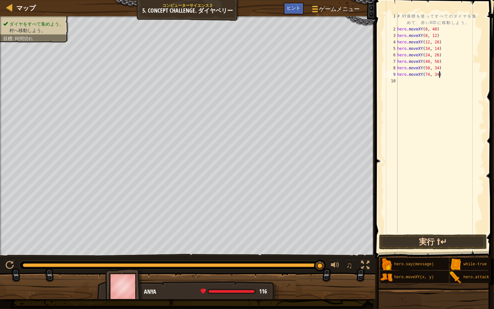
type textarea "hero.moveXY(74, 34)"
click at [448, 234] on button "実行 ⇧↵" at bounding box center [433, 241] width 108 height 15
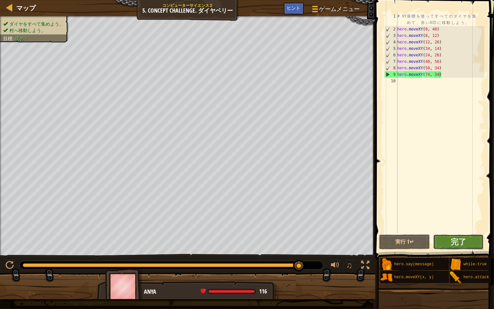
click at [446, 234] on button "完了" at bounding box center [459, 241] width 51 height 15
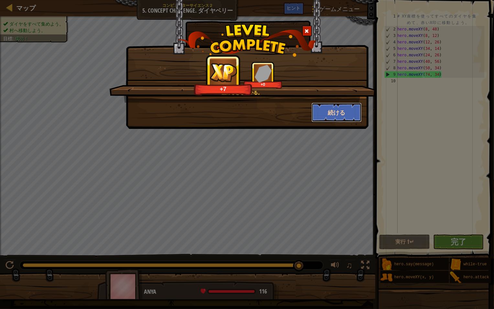
click at [335, 113] on button "続ける" at bounding box center [337, 112] width 50 height 19
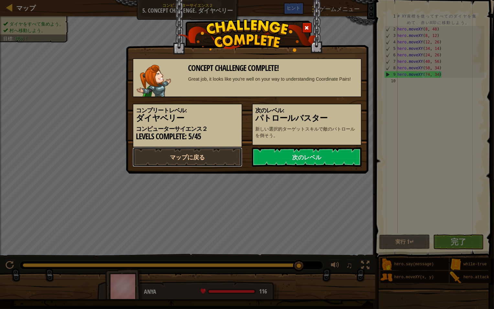
click at [233, 156] on link "マップに戻る" at bounding box center [188, 156] width 110 height 19
select select "ja"
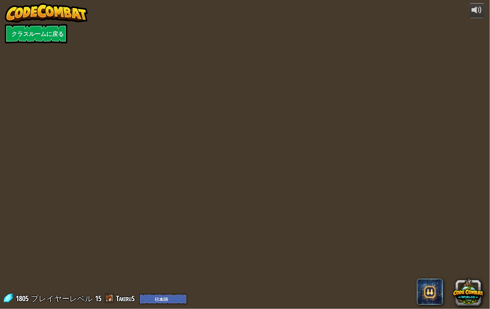
select select "ja"
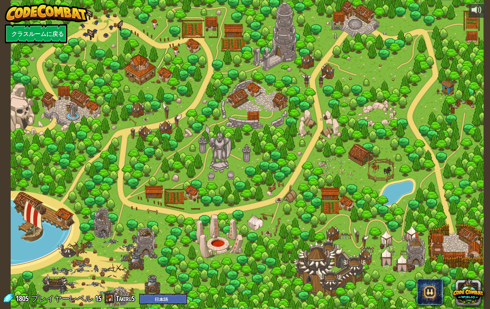
select select "ja"
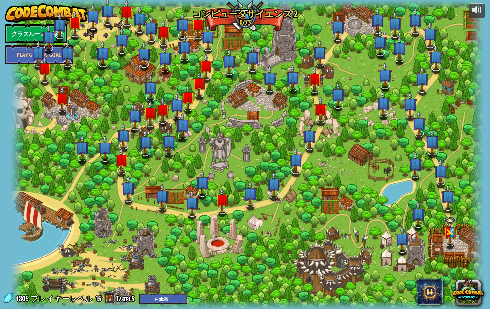
select select "ja"
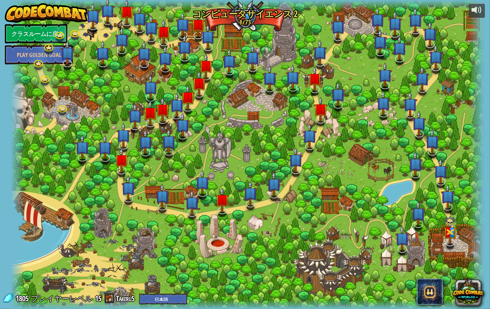
select select "ja"
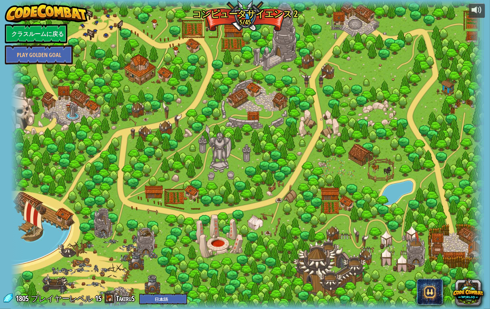
select select "ja"
